Goal: Information Seeking & Learning: Find specific fact

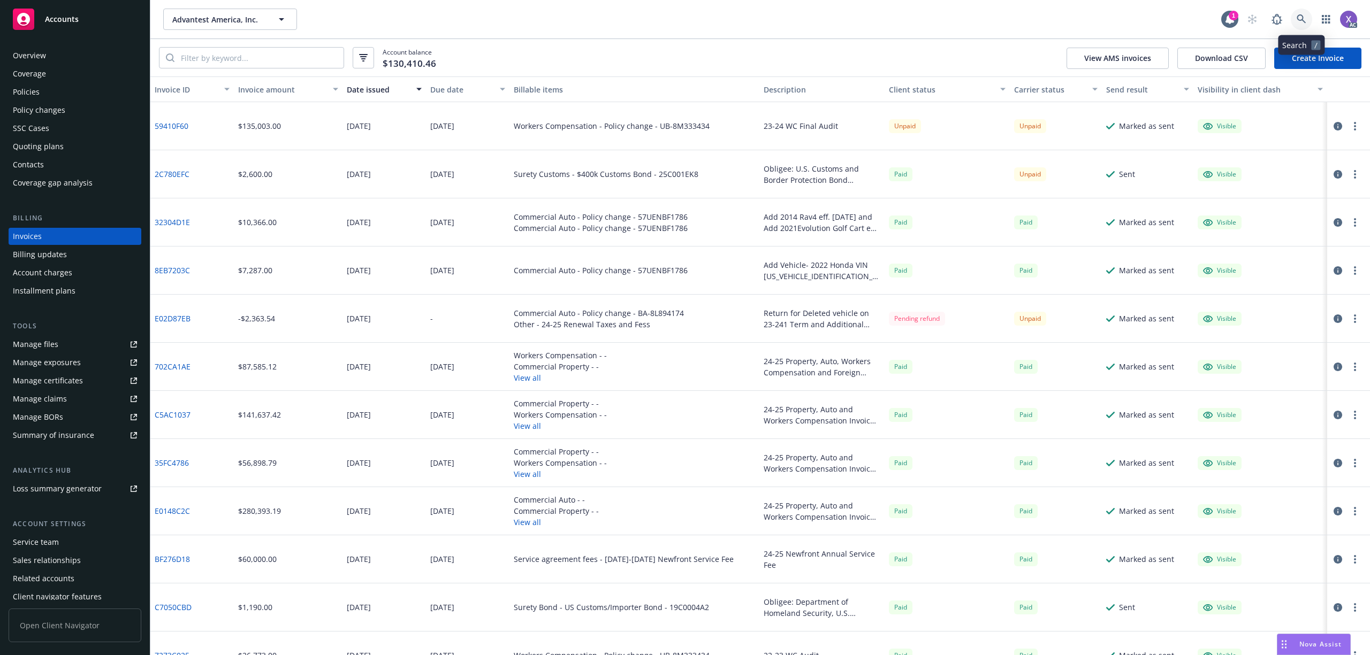
click at [1300, 16] on icon at bounding box center [1301, 19] width 10 height 10
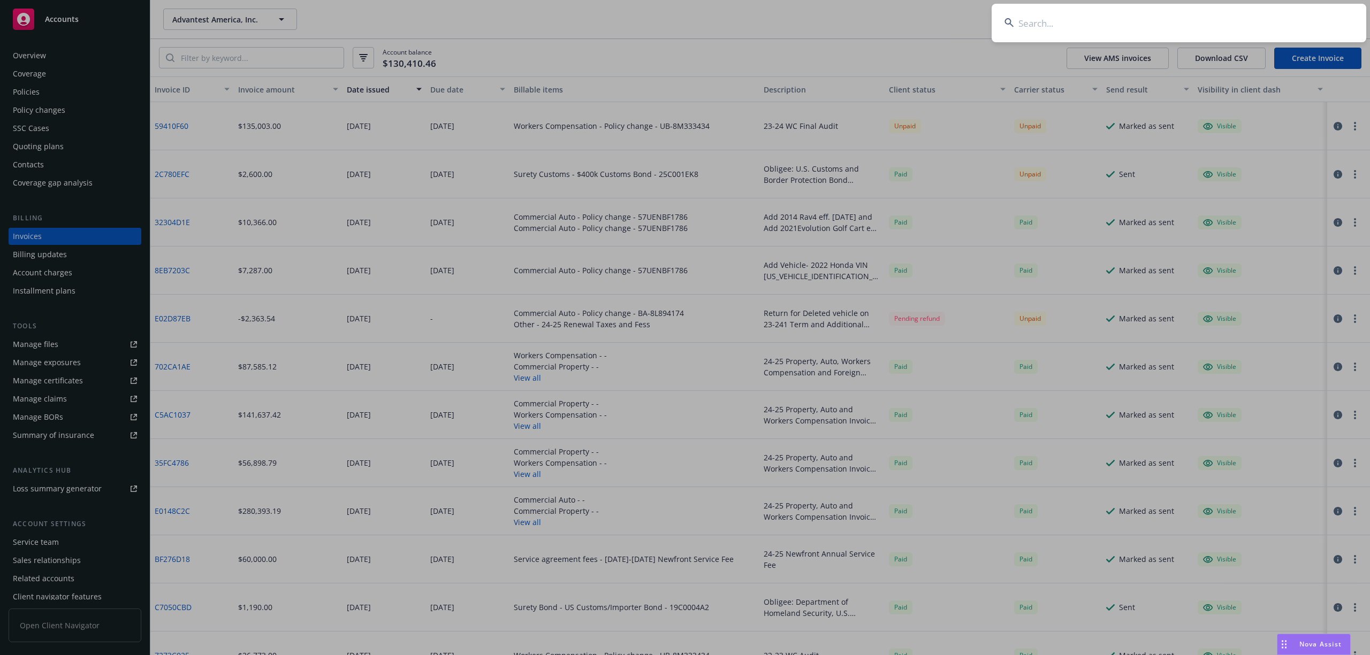
type input "Annexon, Inc"
click at [1129, 31] on input "Annexon, Inc" at bounding box center [1178, 23] width 375 height 39
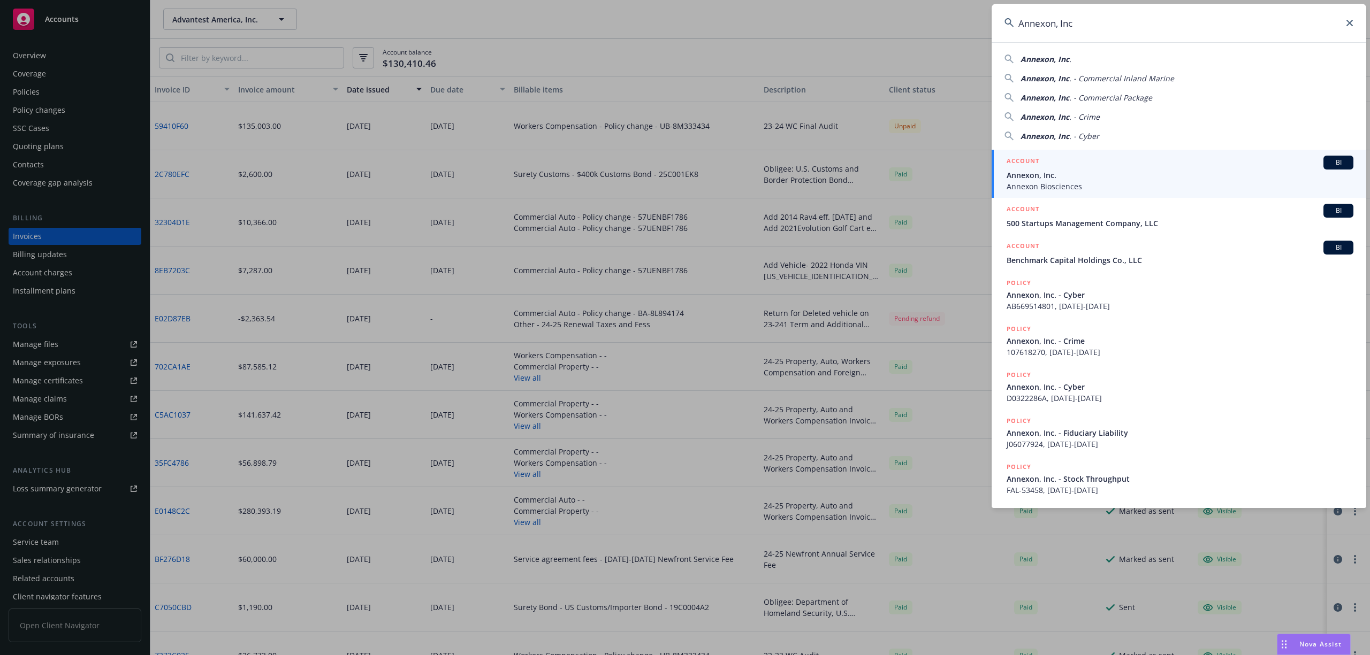
click at [1072, 175] on span "Annexon, Inc." at bounding box center [1179, 175] width 347 height 11
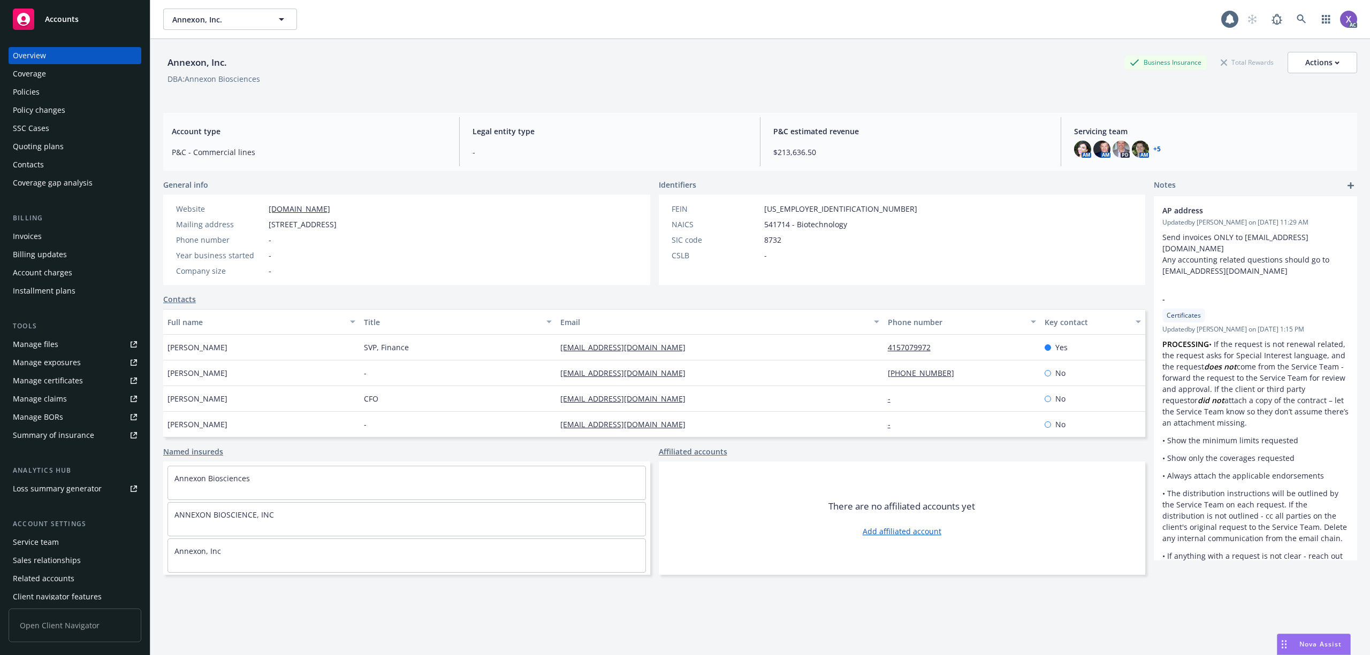
click at [54, 234] on div "Invoices" at bounding box center [75, 236] width 124 height 17
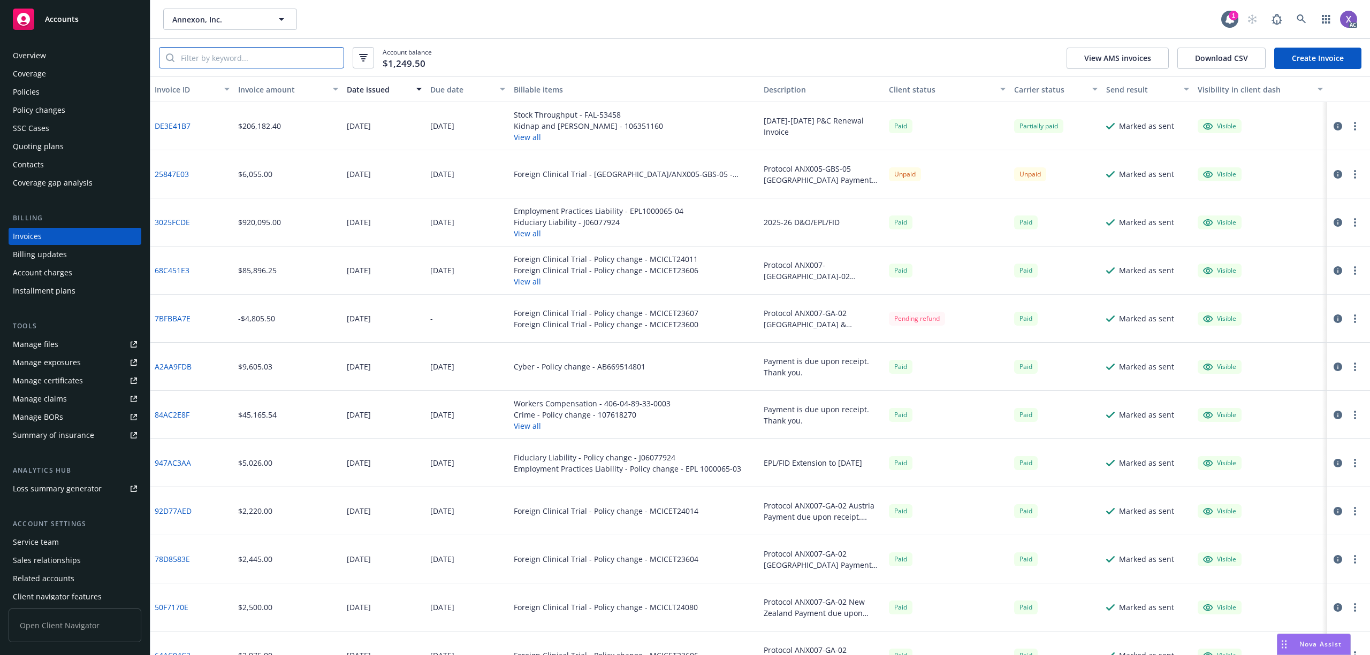
click at [204, 55] on input "search" at bounding box center [258, 58] width 169 height 20
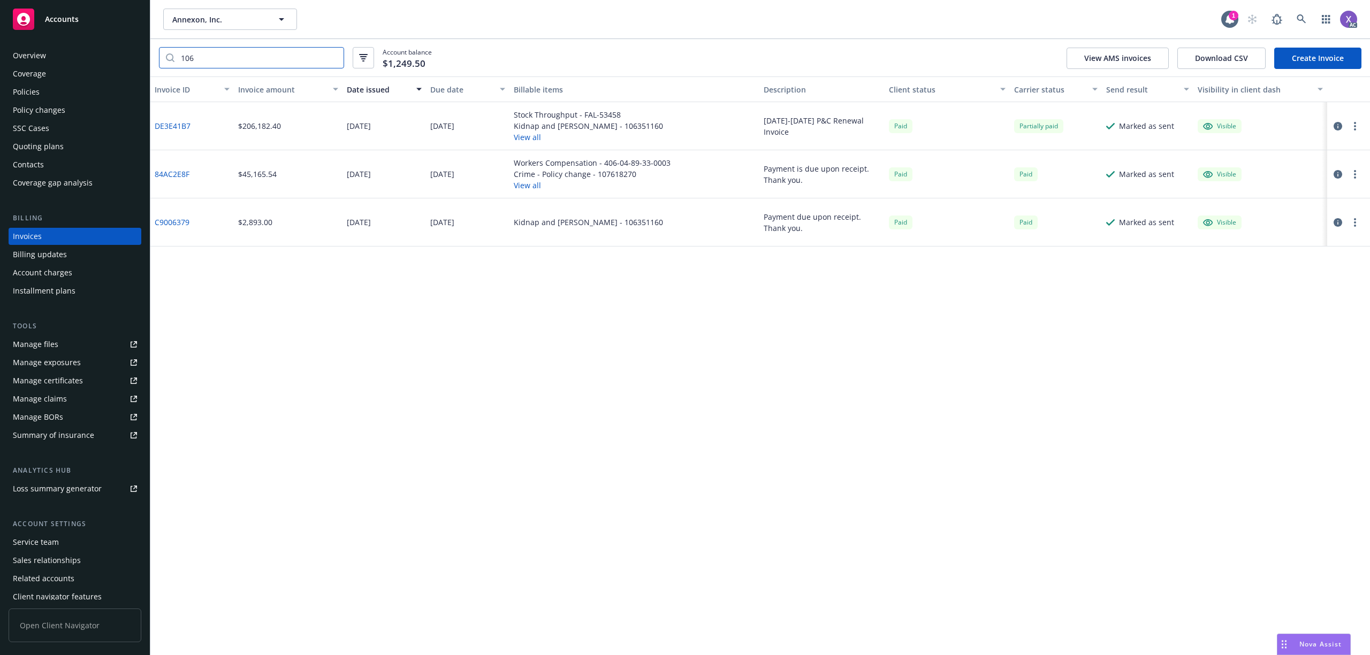
type input "106"
click at [1304, 15] on icon at bounding box center [1301, 19] width 10 height 10
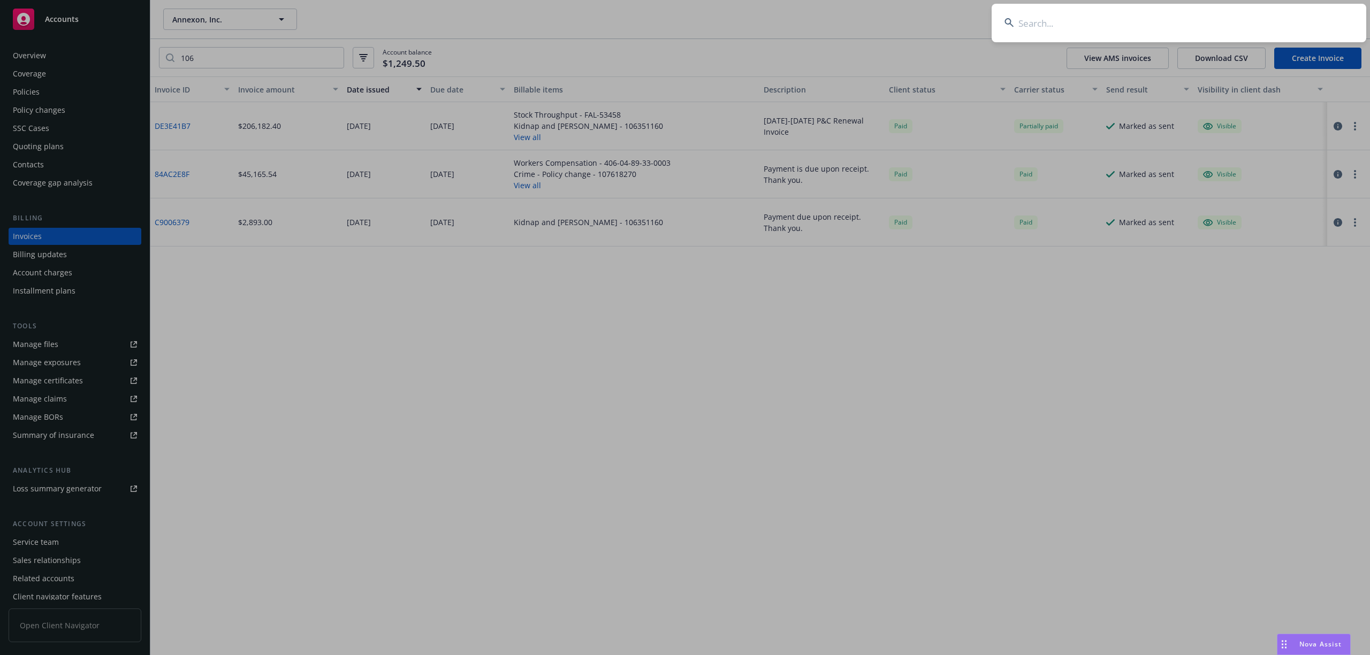
click at [1223, 24] on input at bounding box center [1178, 23] width 375 height 39
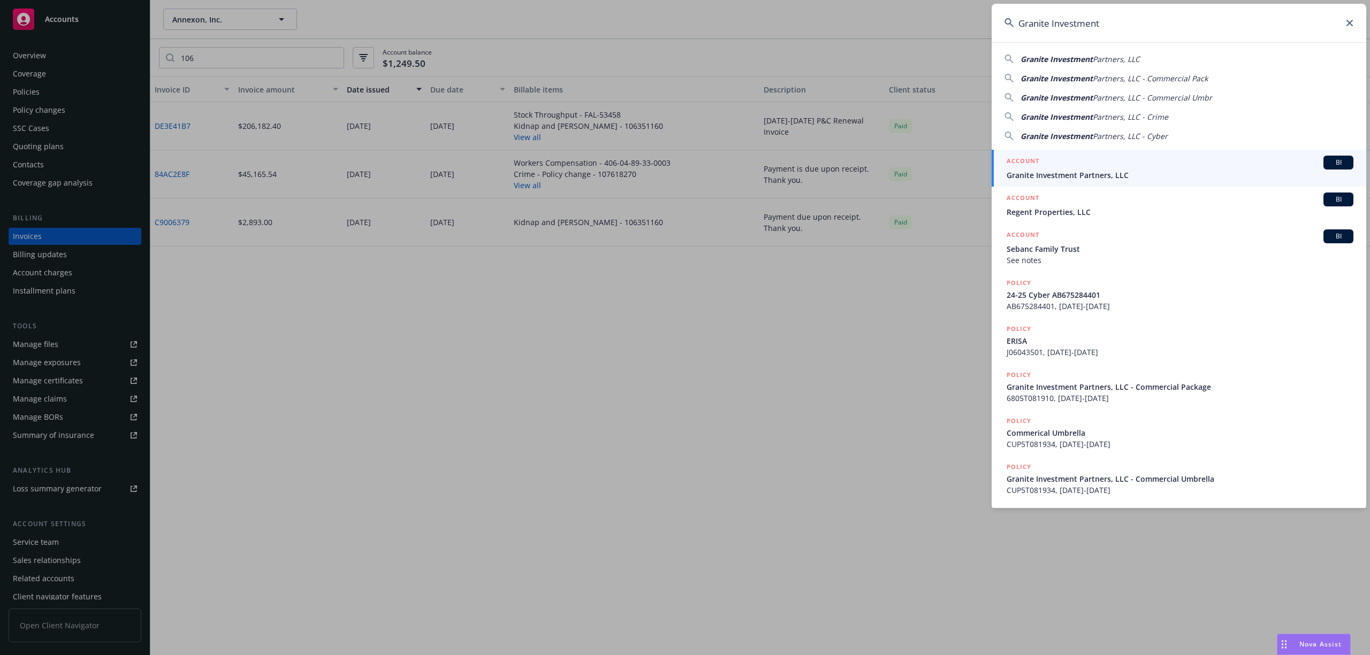
type input "Granite Investment"
click at [1058, 179] on span "Granite Investment Partners, LLC" at bounding box center [1179, 175] width 347 height 11
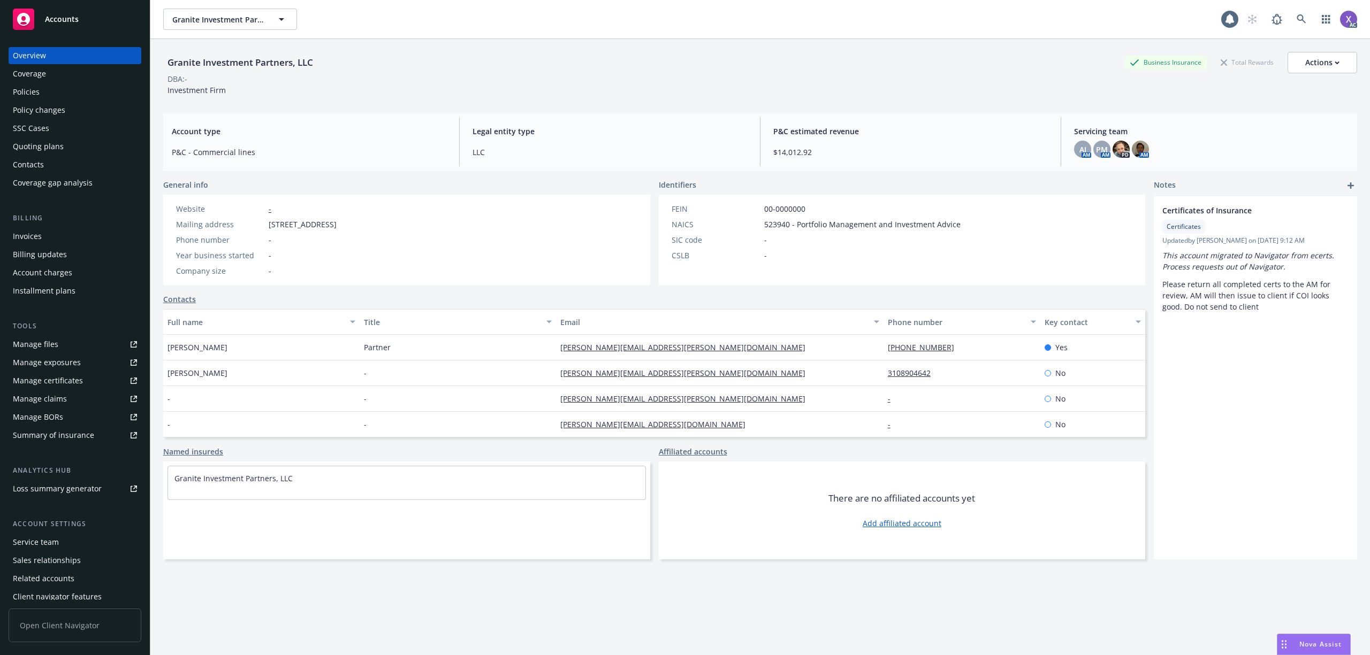
click at [25, 236] on div "Invoices" at bounding box center [27, 236] width 29 height 17
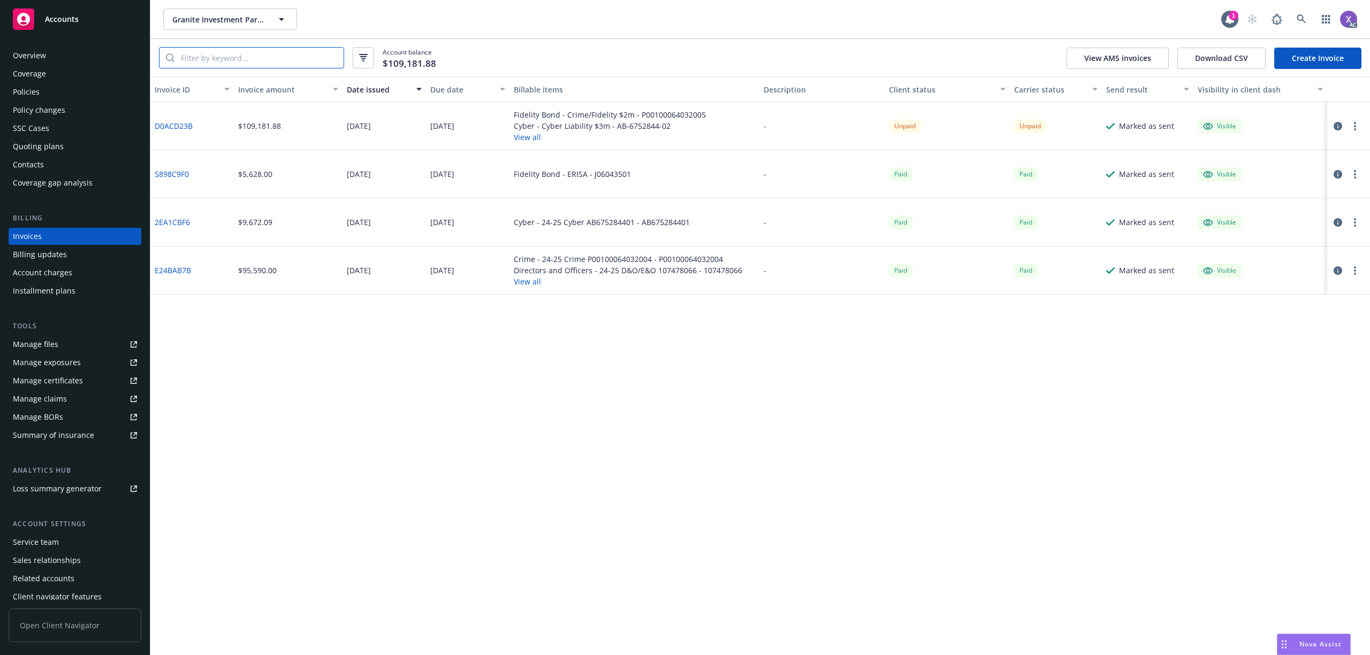
click at [214, 61] on input "search" at bounding box center [258, 58] width 169 height 20
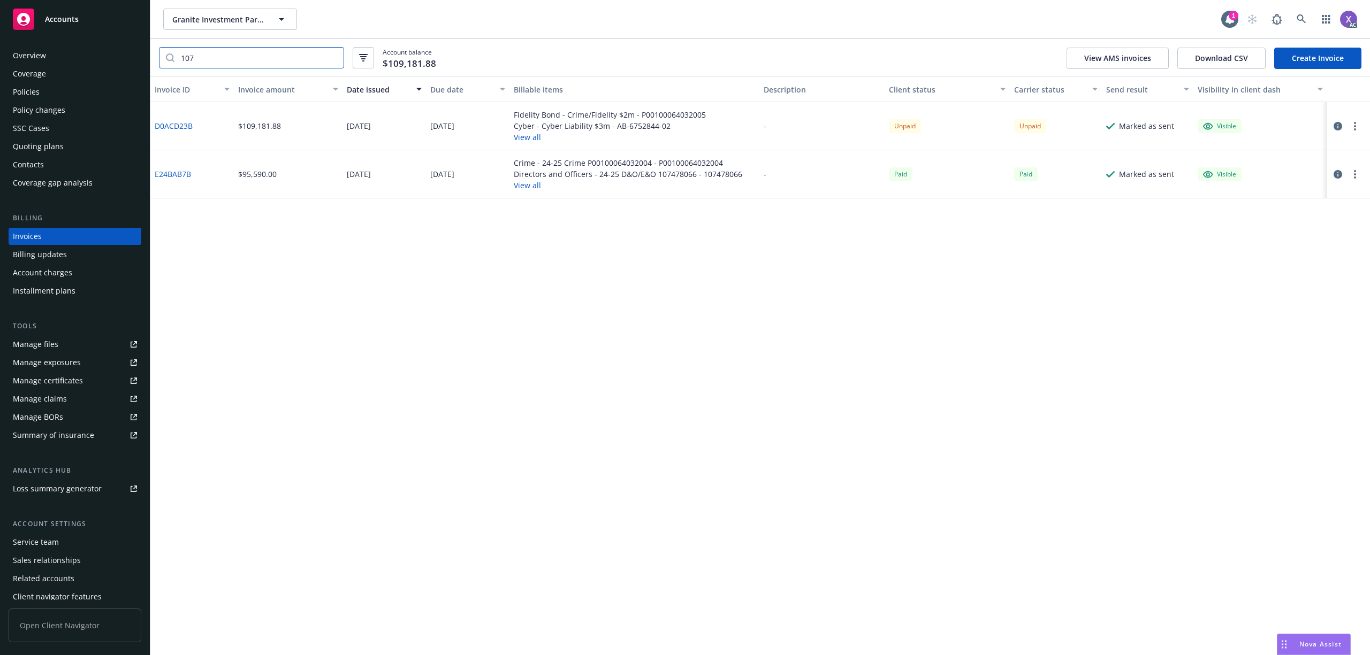
type input "107"
click at [180, 127] on link "D0ACD23B" at bounding box center [174, 125] width 38 height 11
click at [18, 88] on div "Policies" at bounding box center [26, 91] width 27 height 17
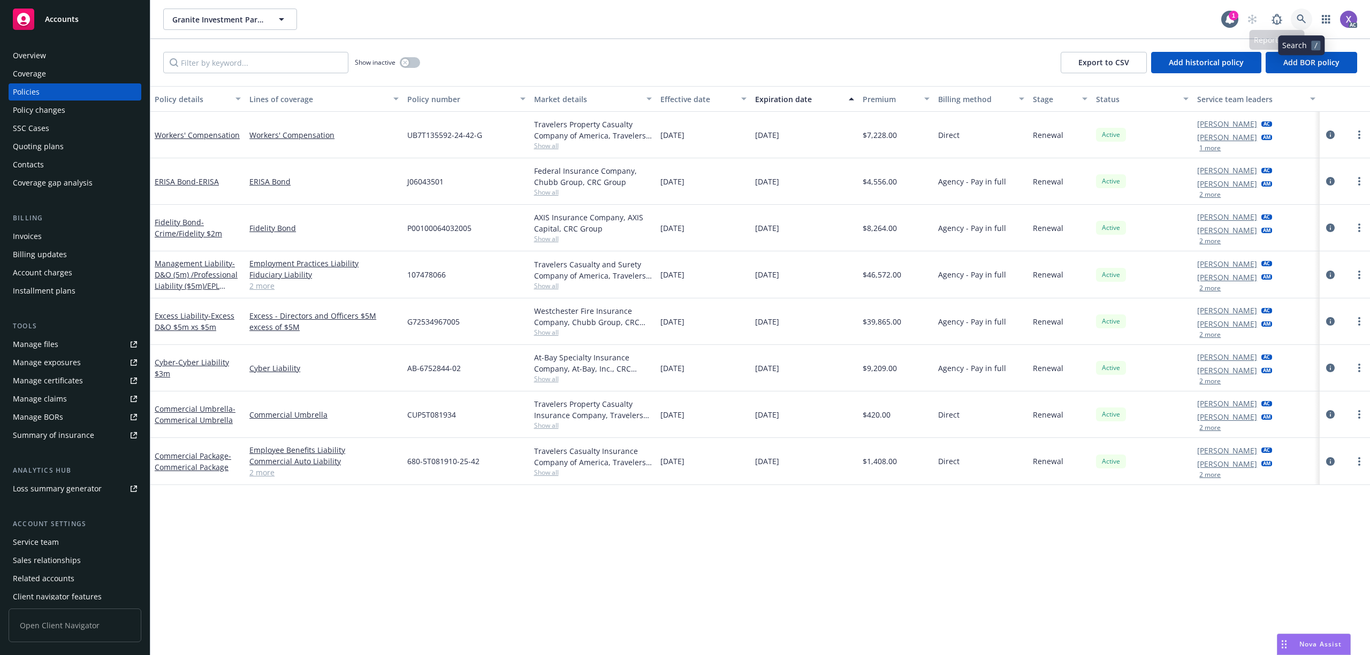
click at [1300, 11] on link at bounding box center [1301, 19] width 21 height 21
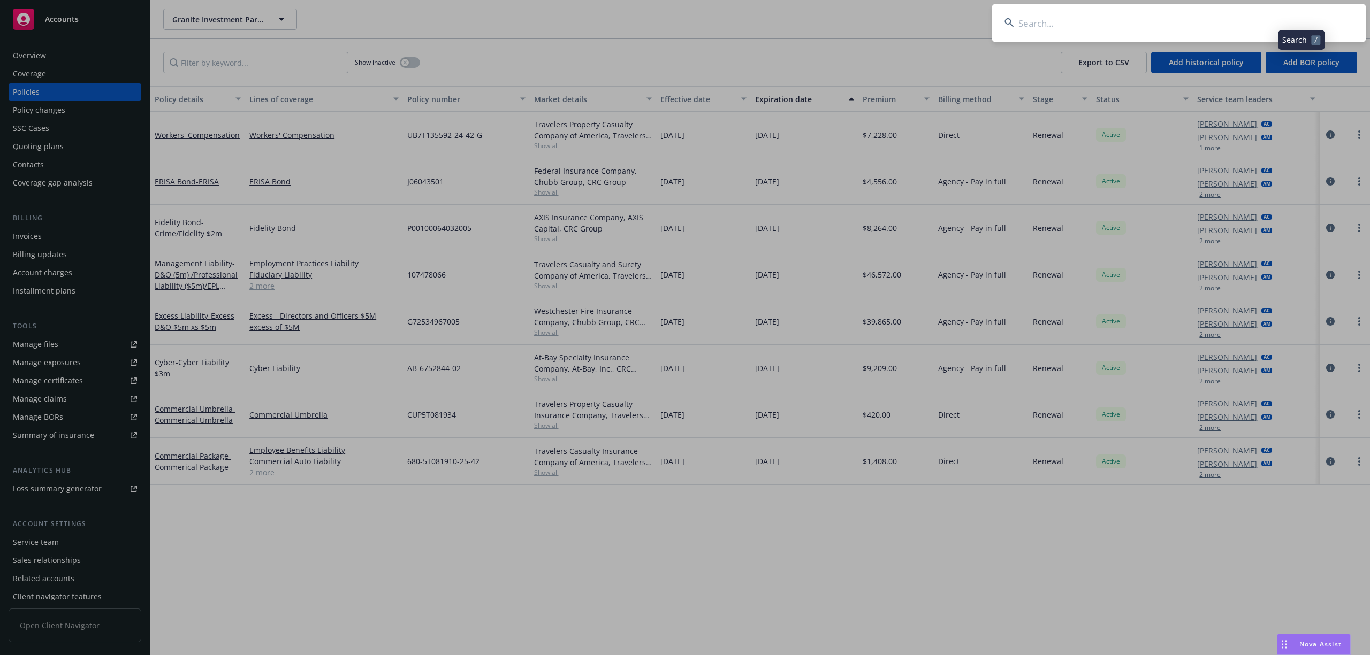
click at [1146, 22] on input at bounding box center [1178, 23] width 375 height 39
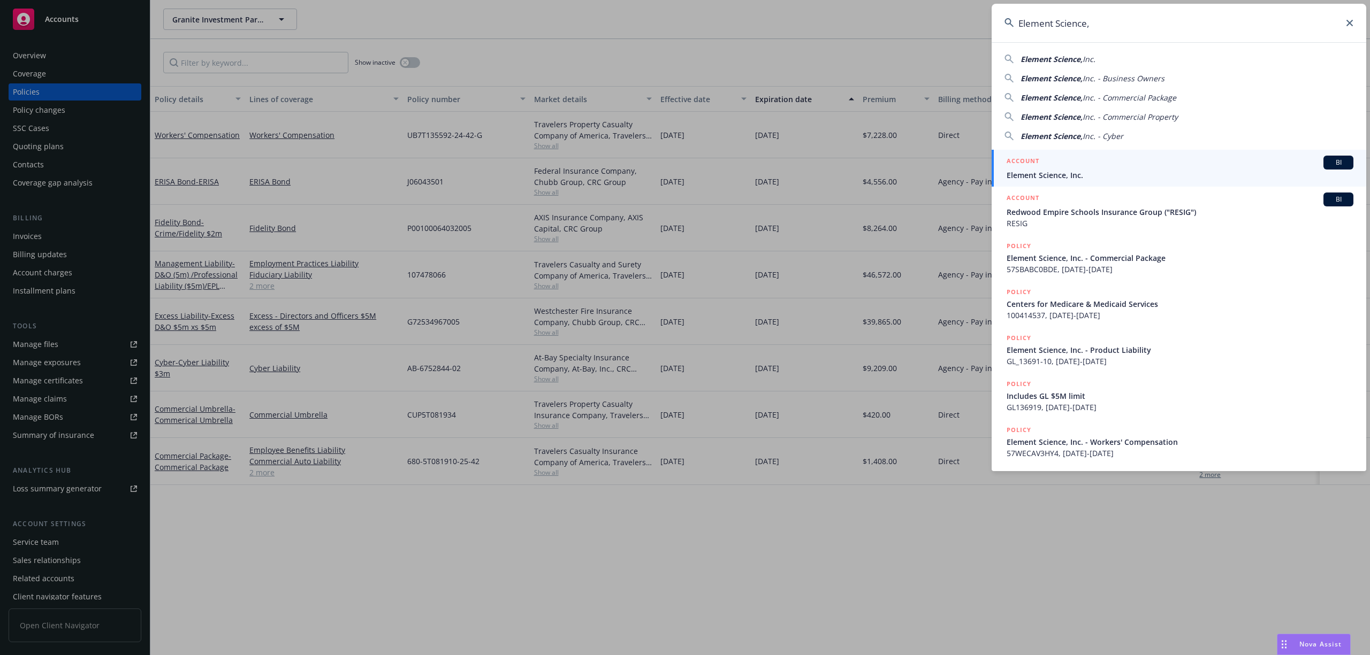
type input "Element Science,"
click at [1025, 169] on div "ACCOUNT BI" at bounding box center [1179, 163] width 347 height 14
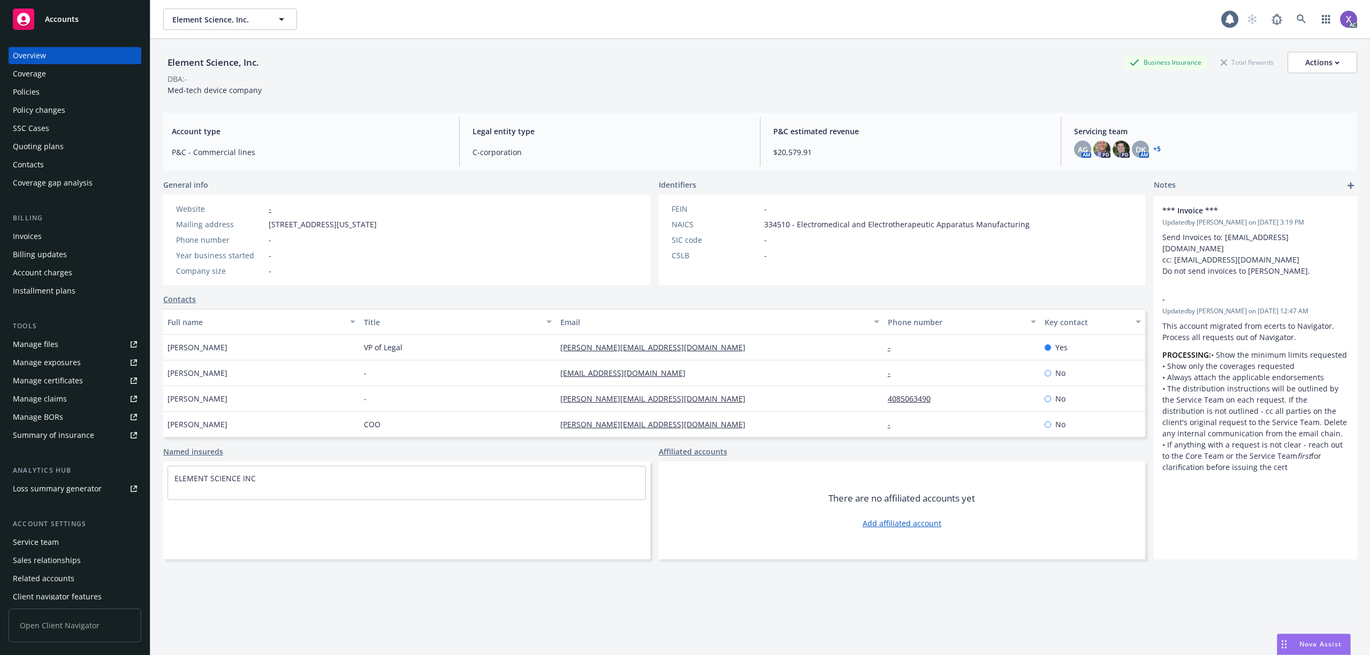
click at [37, 235] on div "Invoices" at bounding box center [27, 236] width 29 height 17
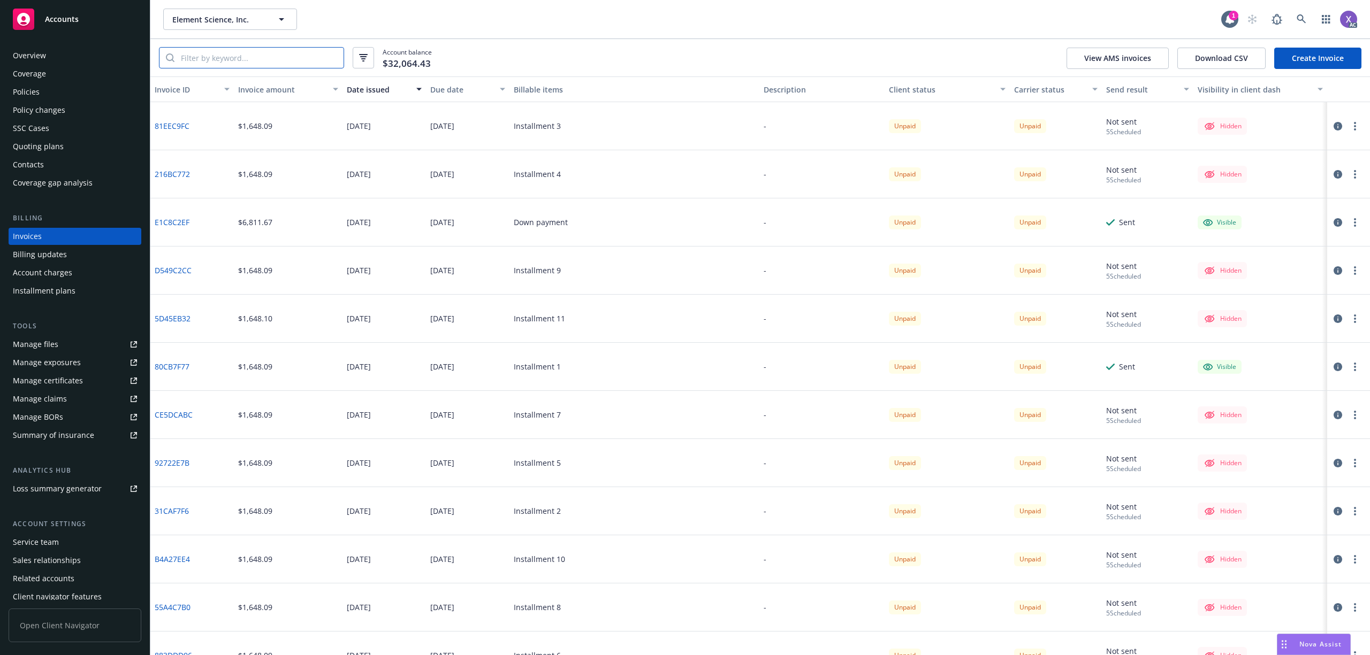
click at [297, 57] on input "search" at bounding box center [258, 58] width 169 height 20
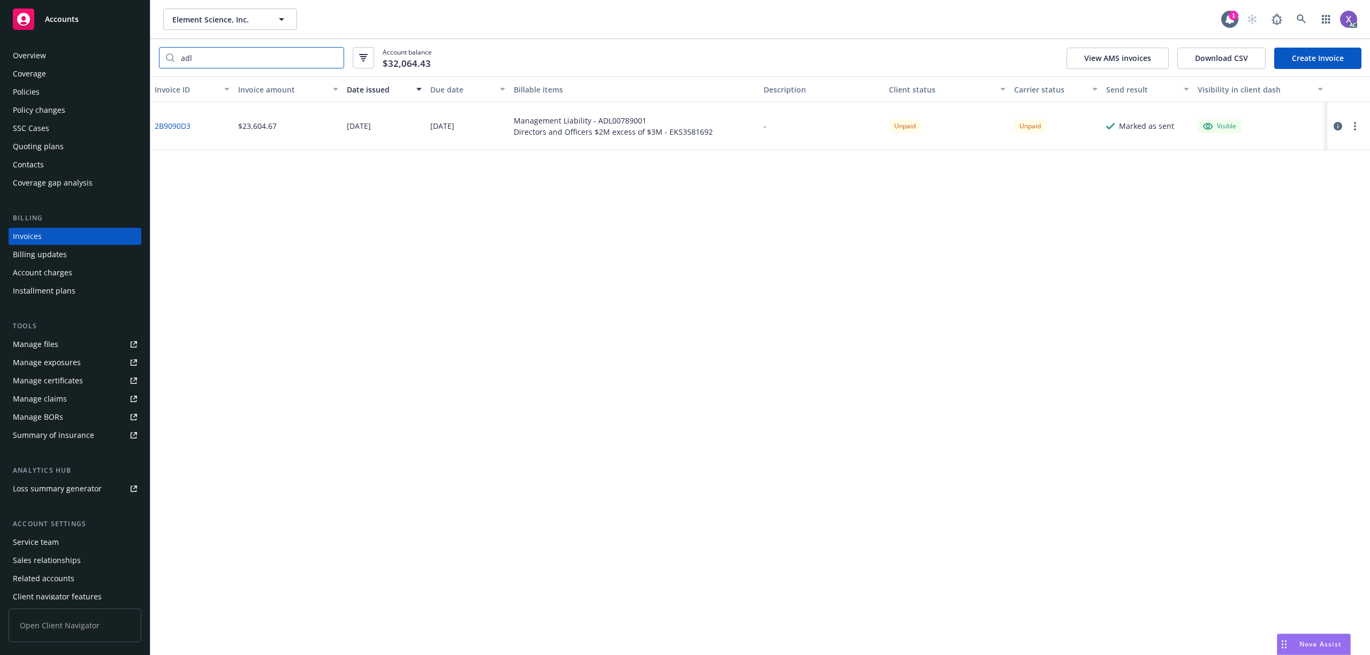
type input "adl"
click at [18, 92] on div "Policies" at bounding box center [26, 91] width 27 height 17
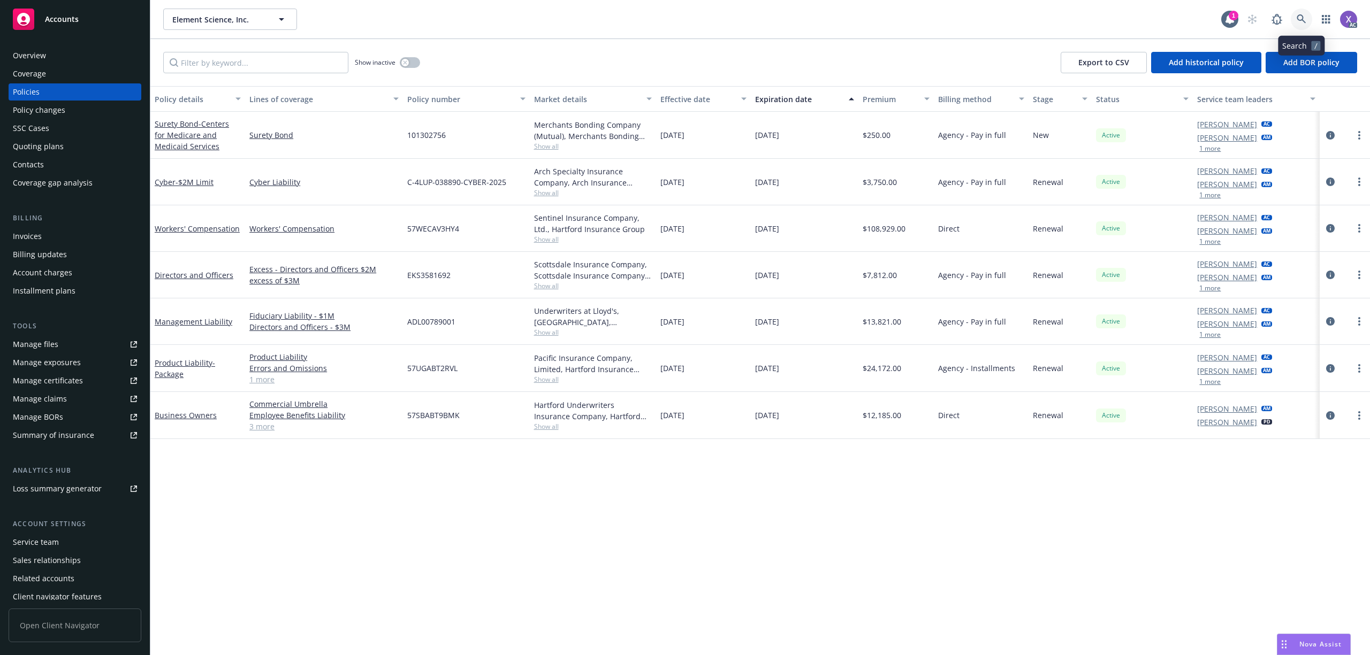
click at [1303, 13] on link at bounding box center [1301, 19] width 21 height 21
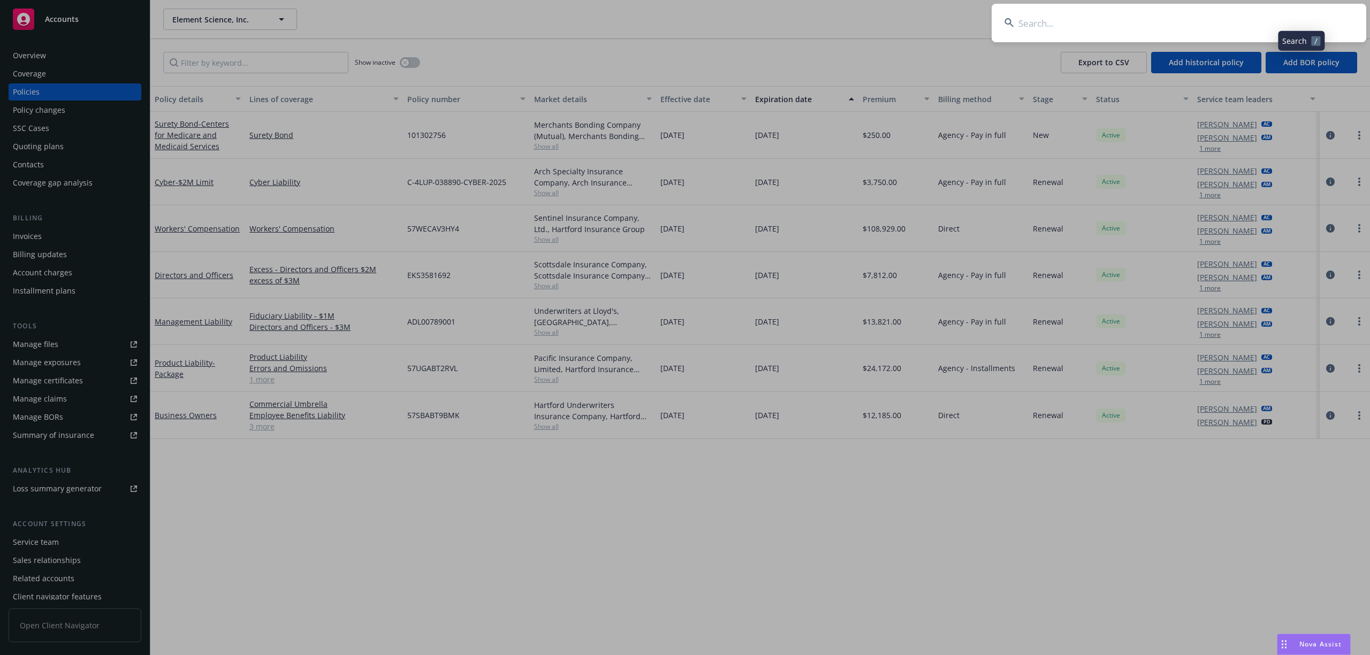
click at [1125, 31] on input at bounding box center [1178, 23] width 375 height 39
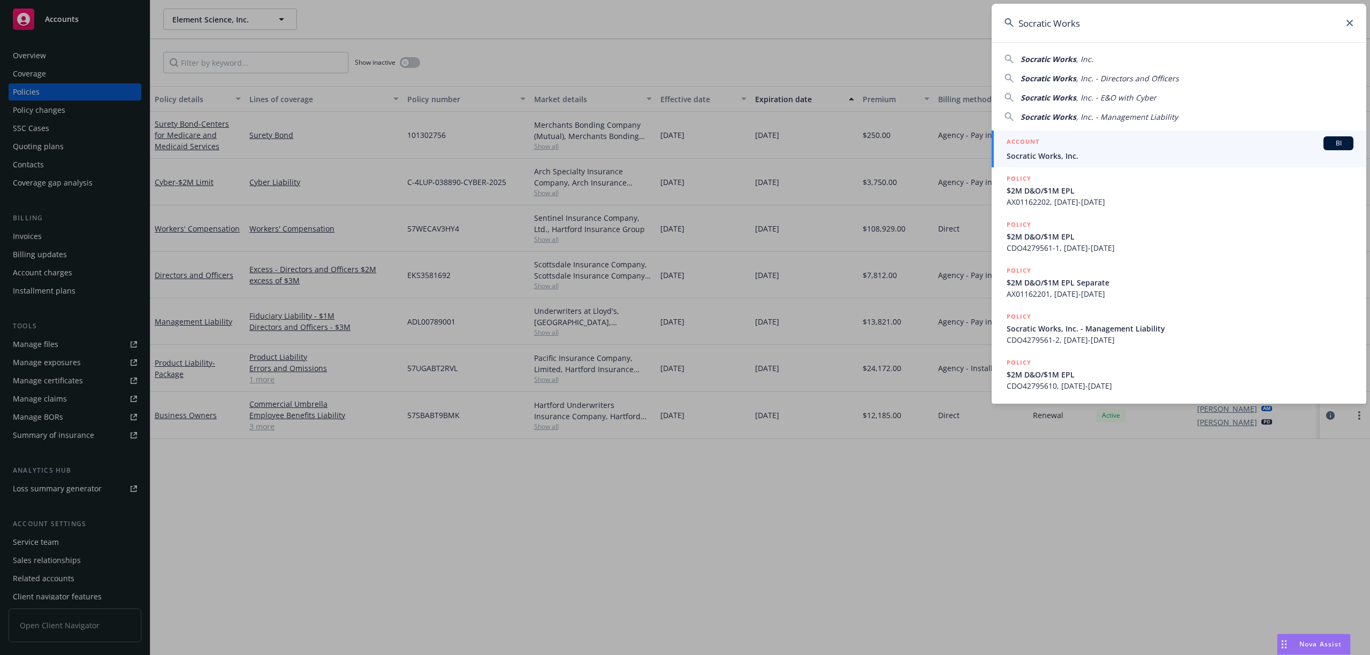
type input "Socratic Works"
click at [1066, 156] on span "Socratic Works, Inc." at bounding box center [1179, 155] width 347 height 11
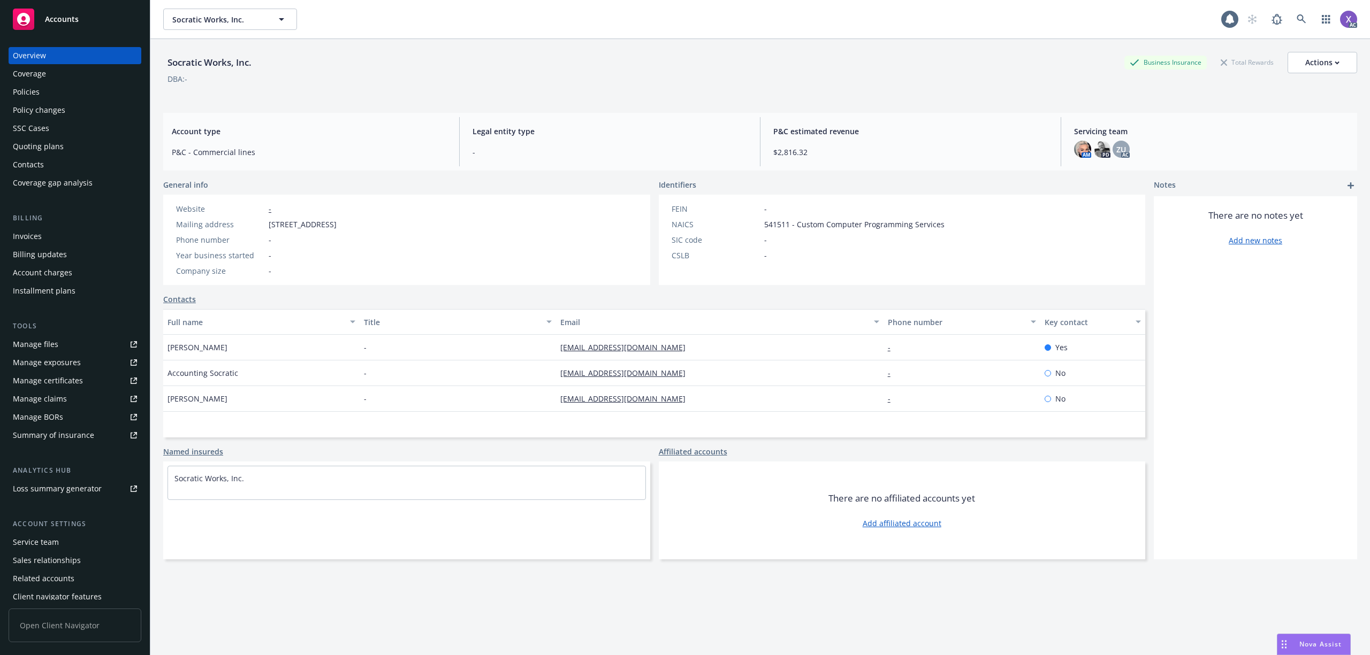
click at [33, 243] on div "Invoices" at bounding box center [27, 236] width 29 height 17
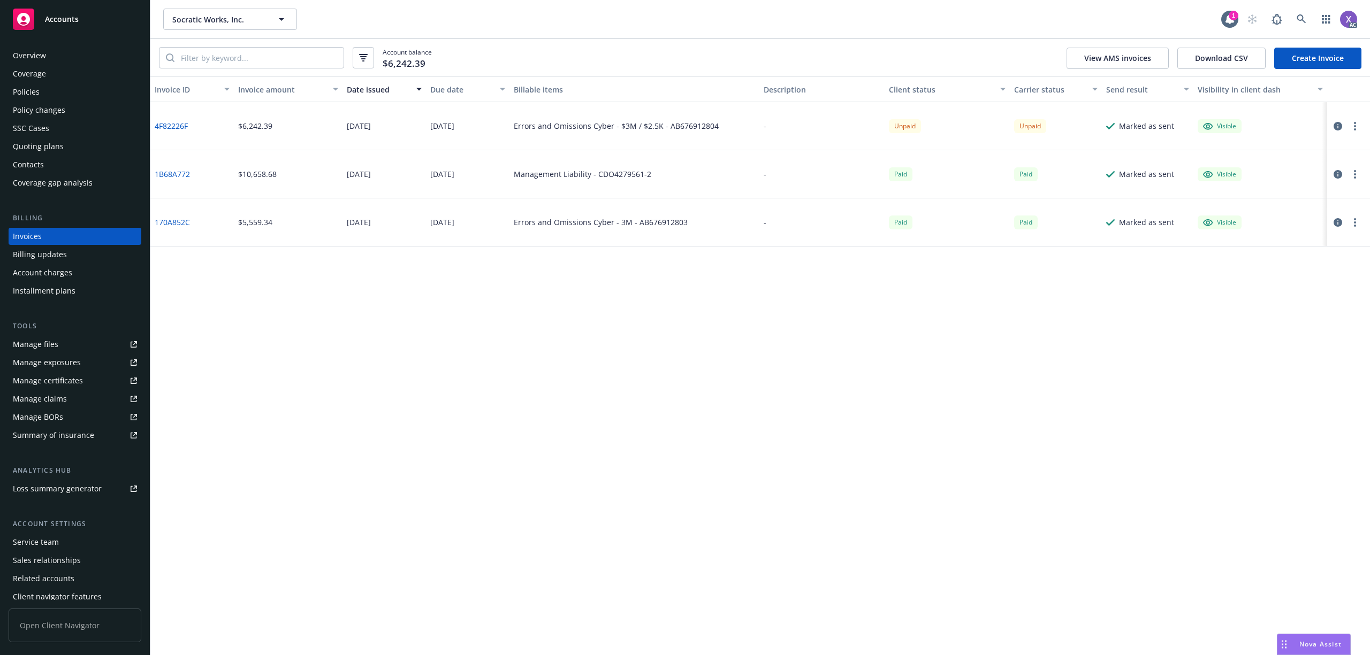
click at [39, 98] on div "Policies" at bounding box center [75, 91] width 124 height 17
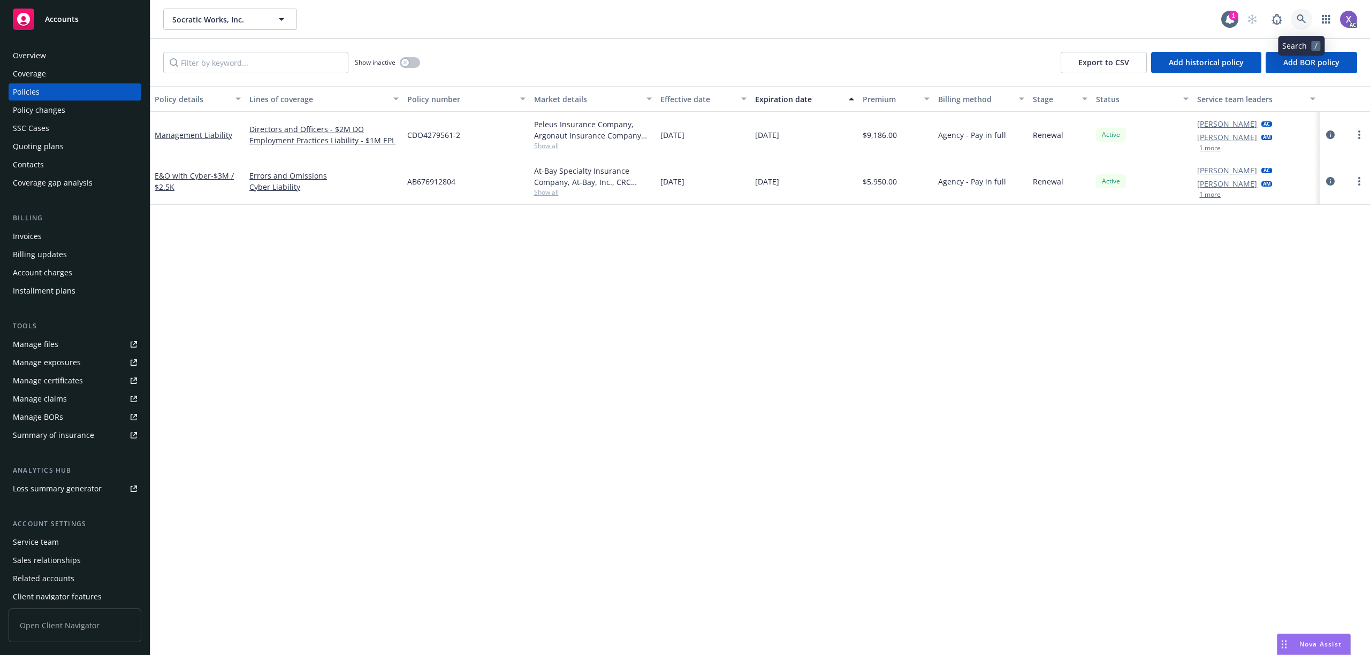
click at [1296, 18] on icon at bounding box center [1301, 19] width 10 height 10
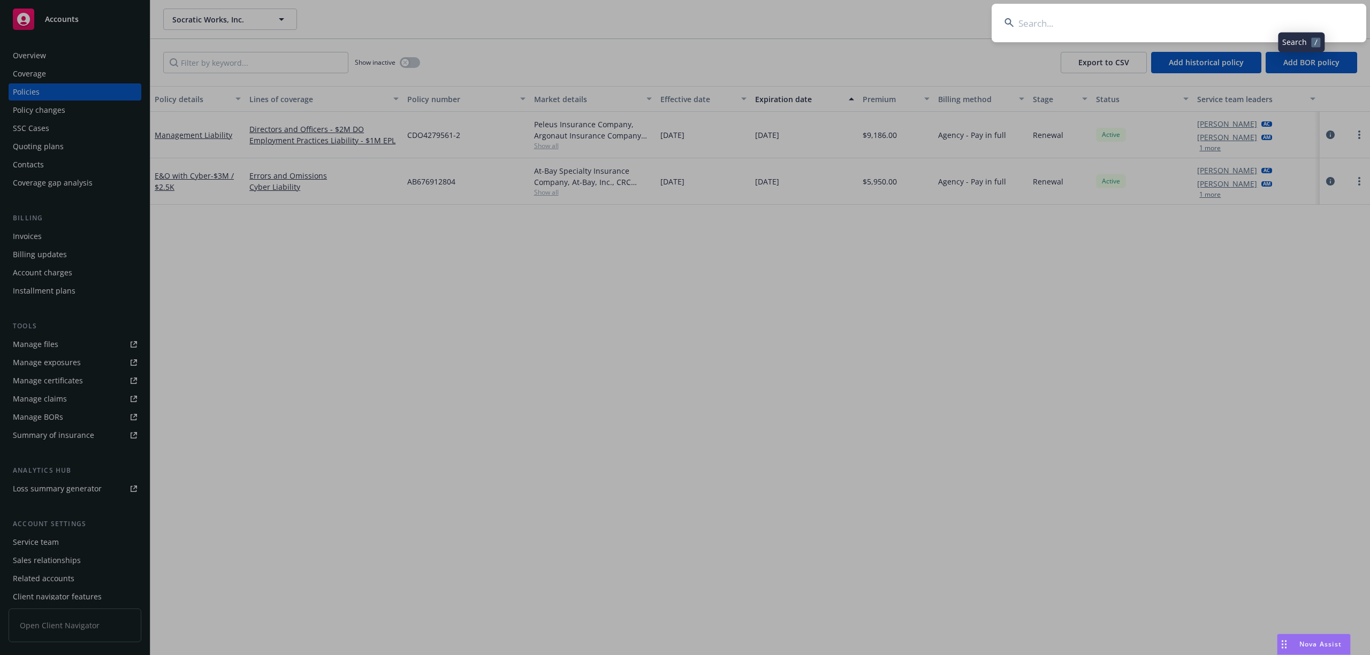
click at [1180, 28] on input at bounding box center [1178, 23] width 375 height 39
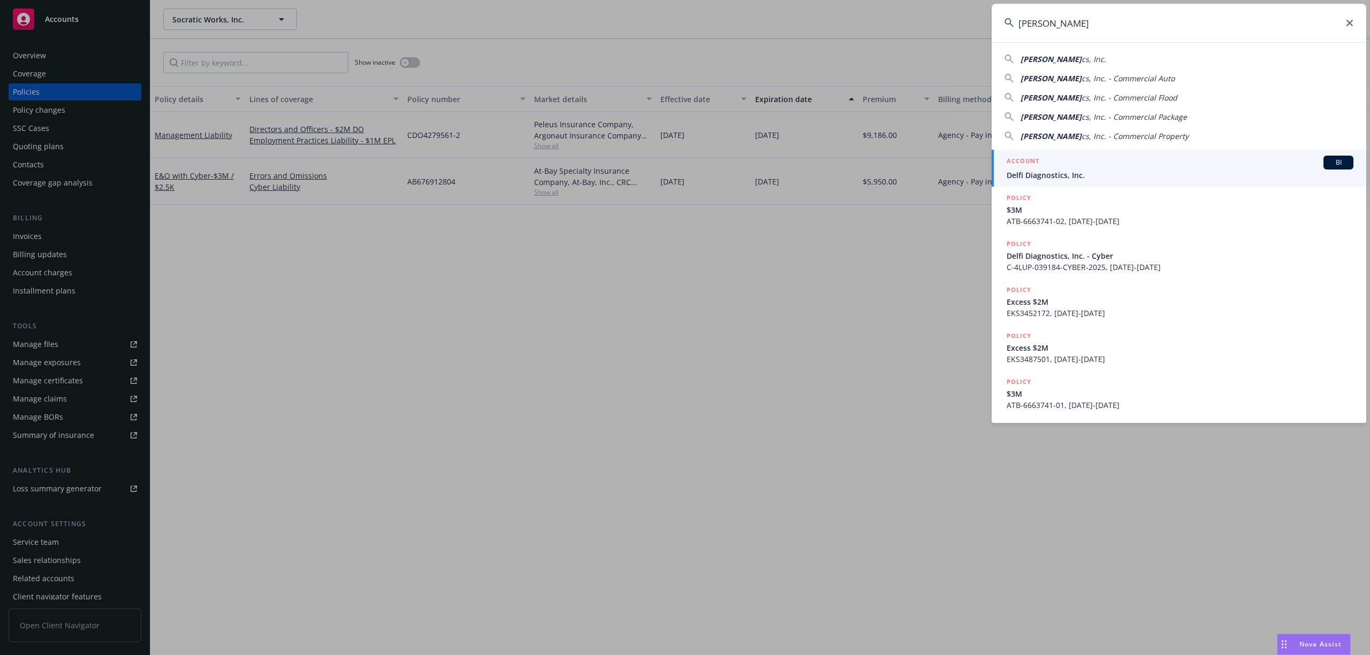
type input "[PERSON_NAME]"
click at [1087, 178] on span "Delfi Diagnostics, Inc." at bounding box center [1179, 175] width 347 height 11
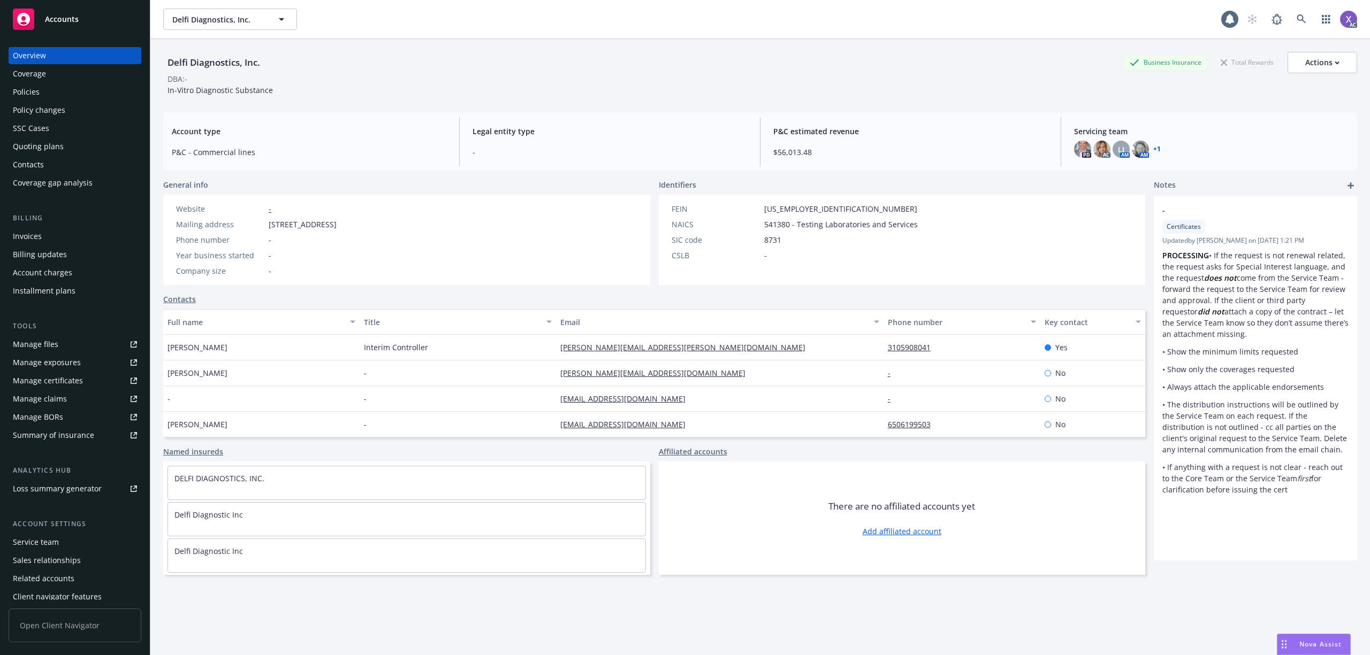
click at [33, 238] on div "Invoices" at bounding box center [27, 236] width 29 height 17
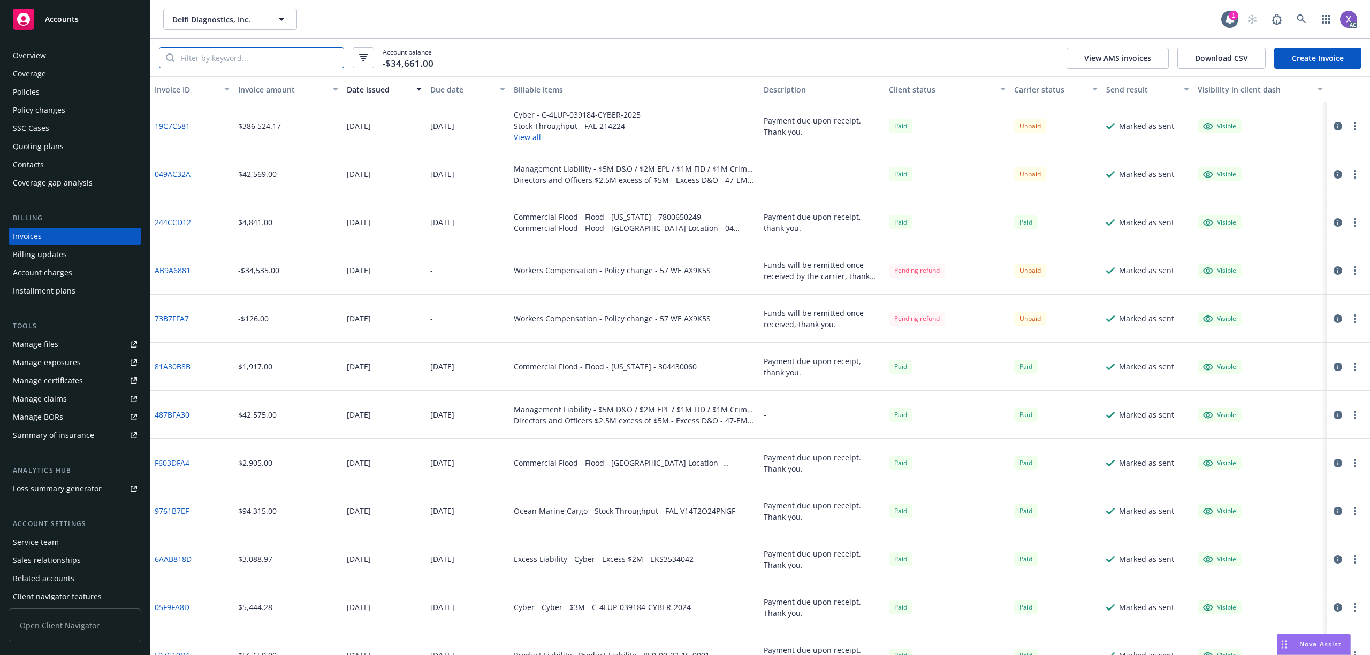
click at [216, 55] on input "search" at bounding box center [258, 58] width 169 height 20
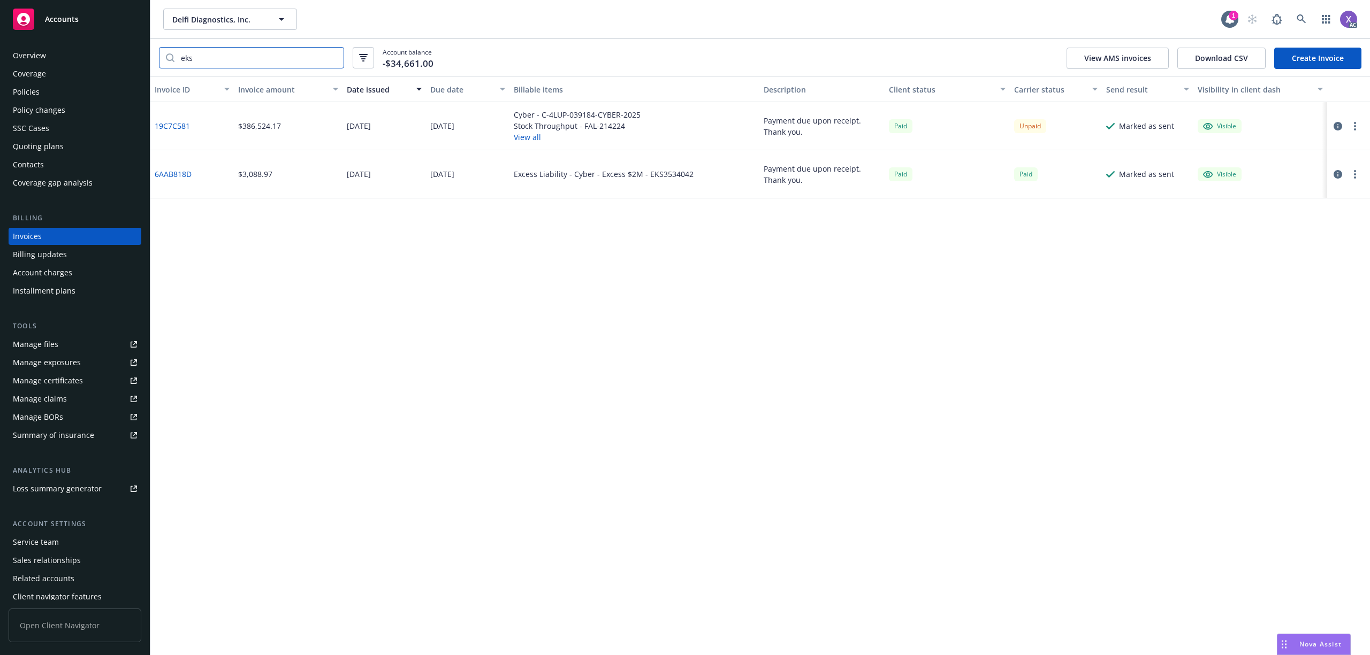
type input "eks"
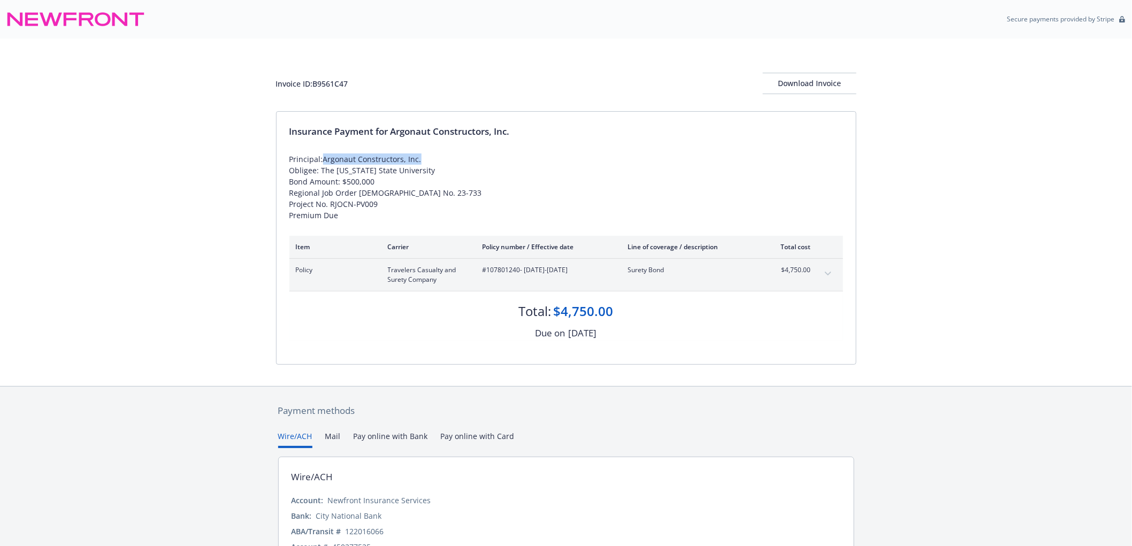
drag, startPoint x: 322, startPoint y: 155, endPoint x: 418, endPoint y: 157, distance: 96.3
click at [418, 157] on div "Principal:Argonaut Constructors, Inc. Obligee: The California State University …" at bounding box center [566, 187] width 554 height 67
copy div "Argonaut Constructors, Inc."
drag, startPoint x: 487, startPoint y: 273, endPoint x: 519, endPoint y: 273, distance: 32.1
click at [519, 273] on span "#107801240 - 12/01/2023-12/01/2025" at bounding box center [547, 270] width 128 height 10
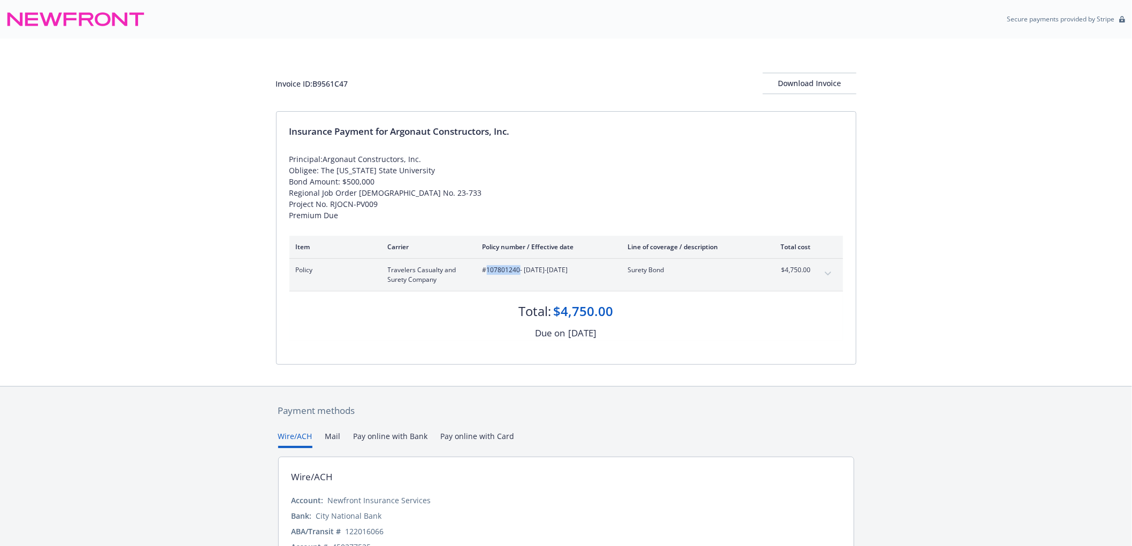
copy span "107801240"
click at [226, 263] on div "Invoice ID: B9561C47 Download Invoice Insurance Payment for Argonaut Constructo…" at bounding box center [566, 213] width 1132 height 348
drag, startPoint x: 488, startPoint y: 270, endPoint x: 510, endPoint y: 276, distance: 22.1
click at [510, 276] on div "#107801240 - 12/01/2023-12/01/2025" at bounding box center [547, 274] width 128 height 19
click at [517, 280] on div "#107801240 - 12/01/2023-12/01/2025" at bounding box center [547, 274] width 128 height 19
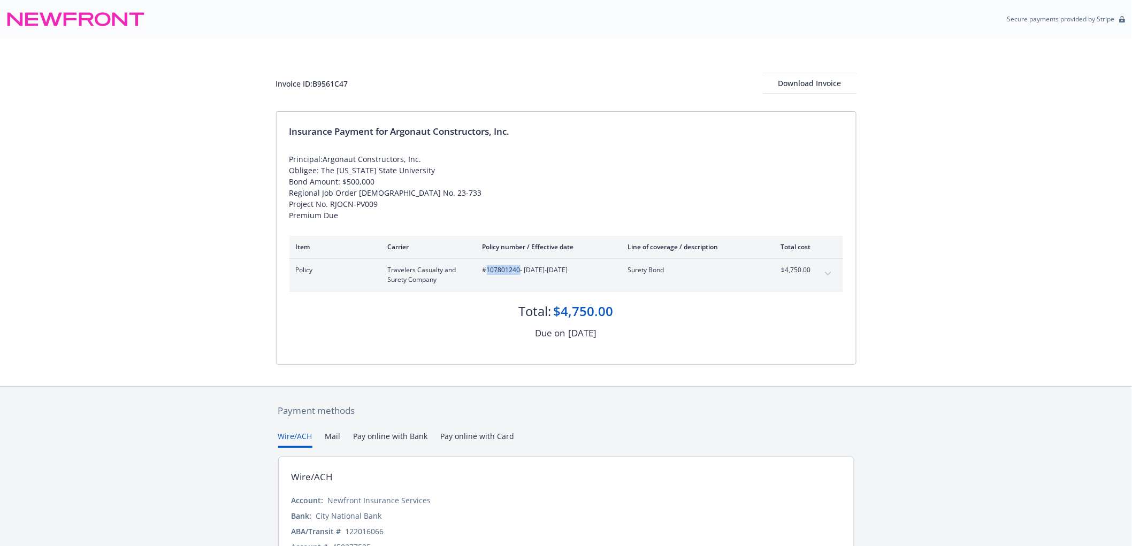
drag, startPoint x: 488, startPoint y: 274, endPoint x: 519, endPoint y: 276, distance: 31.1
click at [519, 276] on div "#107801240 - 12/01/2023-12/01/2025" at bounding box center [547, 274] width 128 height 19
copy span "107801240"
click at [467, 340] on div "Due on July 20, 2025" at bounding box center [566, 333] width 554 height 14
